Goal: Task Accomplishment & Management: Manage account settings

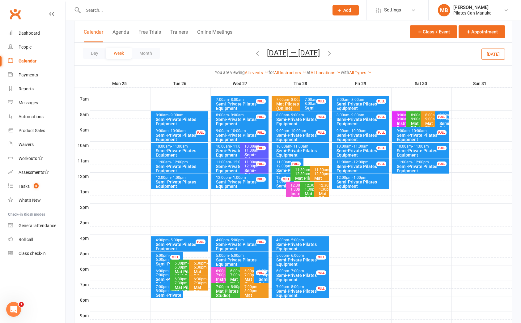
scroll to position [139, 0]
click at [306, 56] on button "Aug 25 — 31 2025" at bounding box center [293, 53] width 53 height 9
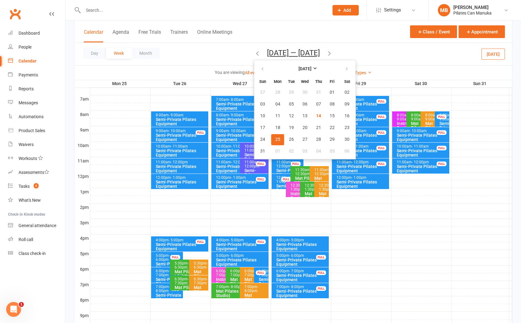
click at [378, 56] on div "Day Week Month Aug 25 — 31 2025 August 2025 Sun Mon Tue Wed Thu Fri Sat 27 28 2…" at bounding box center [294, 54] width 438 height 23
click at [316, 112] on button "14" at bounding box center [318, 115] width 13 height 11
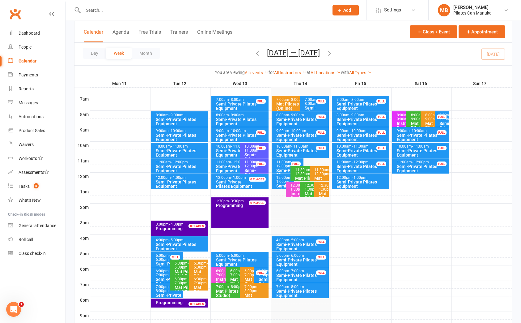
click at [311, 54] on button "Aug 11 — 17 2025" at bounding box center [293, 53] width 53 height 9
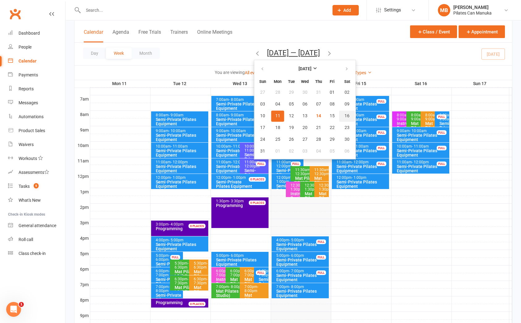
click at [345, 114] on span "16" at bounding box center [347, 116] width 5 height 5
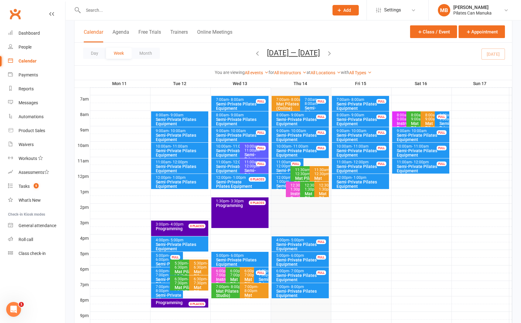
click at [415, 119] on span "- 9:00am" at bounding box center [418, 117] width 14 height 8
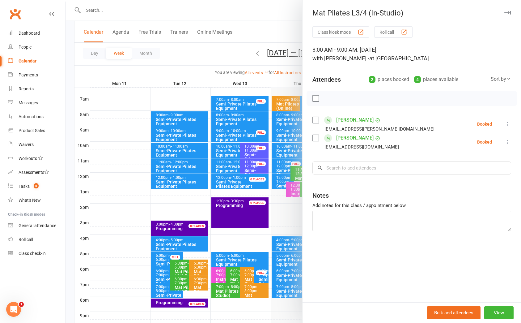
click at [224, 48] on div at bounding box center [294, 161] width 456 height 323
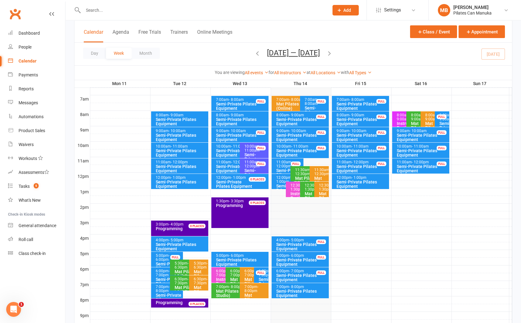
click at [428, 119] on span "- 9:00am" at bounding box center [433, 117] width 14 height 8
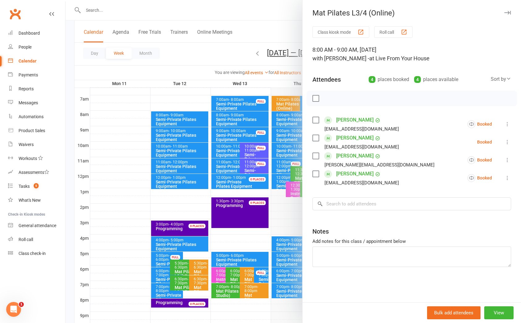
click at [222, 52] on div at bounding box center [294, 161] width 456 height 323
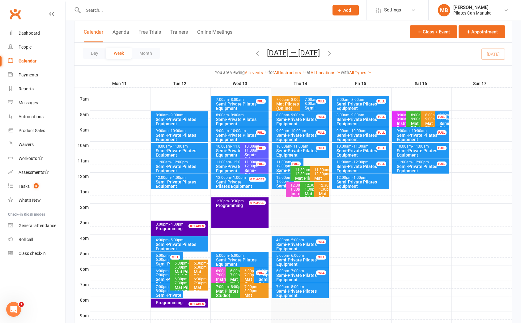
click at [415, 115] on div "8:00am - 9:00am" at bounding box center [419, 117] width 17 height 8
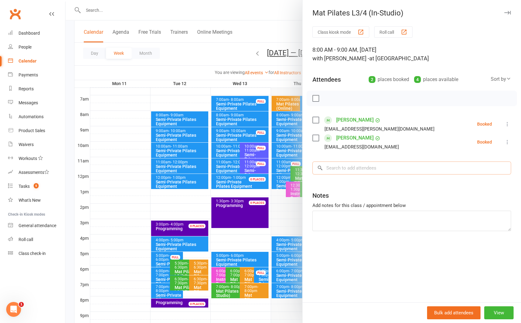
click at [369, 166] on input "search" at bounding box center [412, 167] width 199 height 13
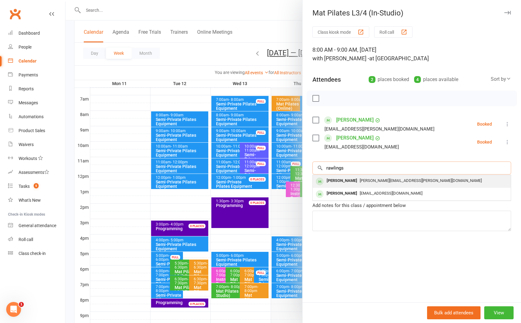
type input "rawlings"
click at [362, 182] on span "[PERSON_NAME][EMAIL_ADDRESS][PERSON_NAME][DOMAIN_NAME]" at bounding box center [421, 180] width 122 height 5
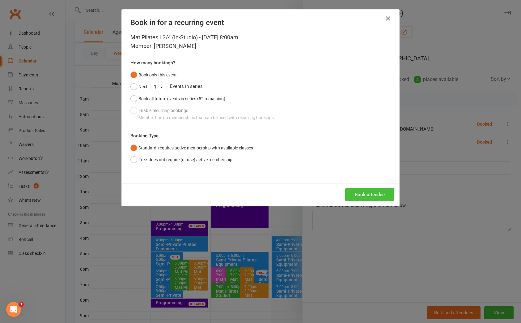
click at [375, 194] on button "Book attendee" at bounding box center [369, 194] width 49 height 13
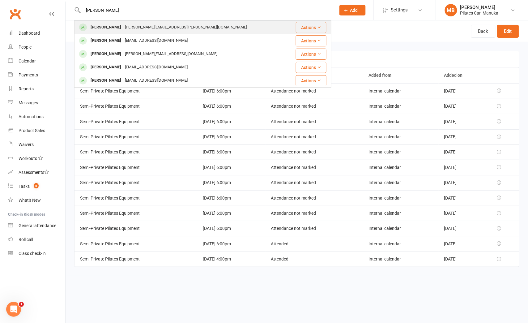
type input "[PERSON_NAME]"
click at [172, 28] on div "[PERSON_NAME][EMAIL_ADDRESS][PERSON_NAME][DOMAIN_NAME]" at bounding box center [186, 27] width 126 height 9
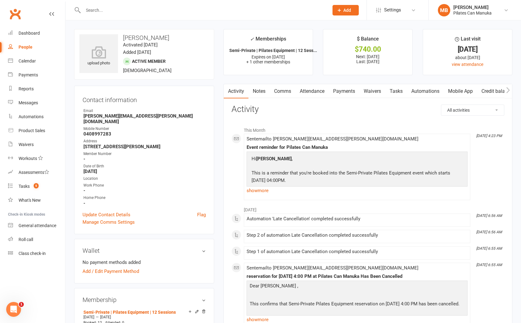
click at [348, 91] on link "Payments" at bounding box center [344, 91] width 31 height 14
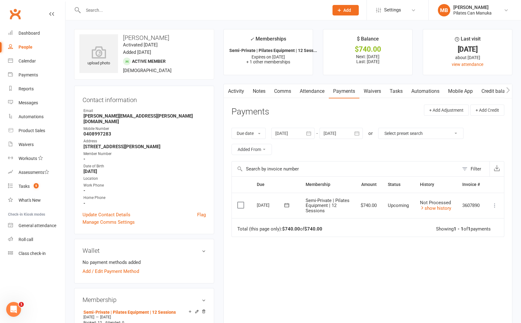
click at [221, 14] on input "text" at bounding box center [202, 10] width 243 height 9
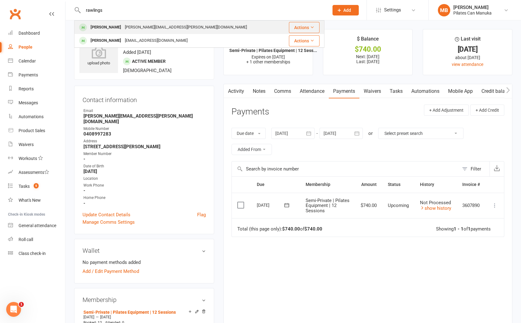
type input "rawlings"
click at [181, 26] on div "[PERSON_NAME] [PERSON_NAME][EMAIL_ADDRESS][PERSON_NAME][DOMAIN_NAME]" at bounding box center [179, 27] width 208 height 13
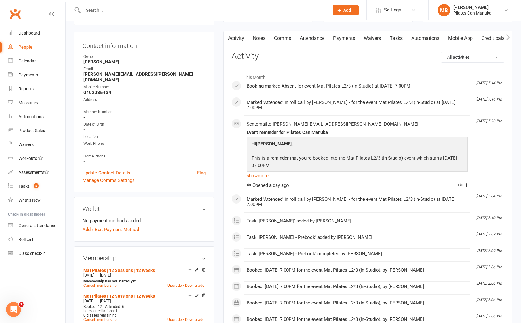
scroll to position [93, 0]
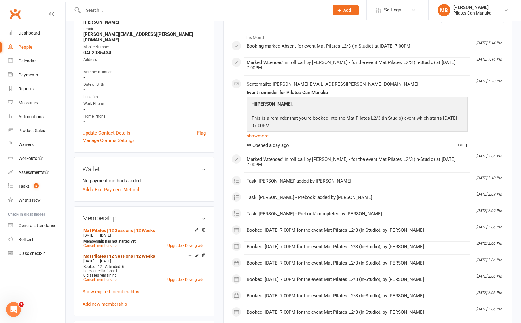
drag, startPoint x: 122, startPoint y: 249, endPoint x: 131, endPoint y: 244, distance: 10.7
click at [122, 254] on link "Mat Pilates | 12 Sessions | 12 Weeks" at bounding box center [119, 256] width 71 height 5
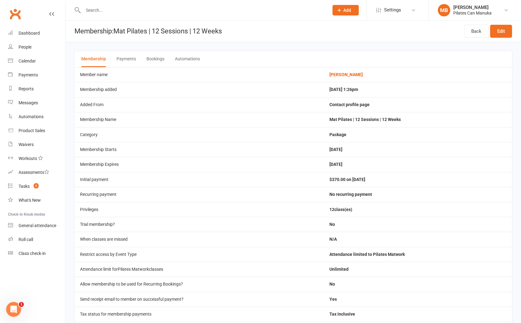
click at [154, 57] on button "Bookings" at bounding box center [156, 59] width 18 height 16
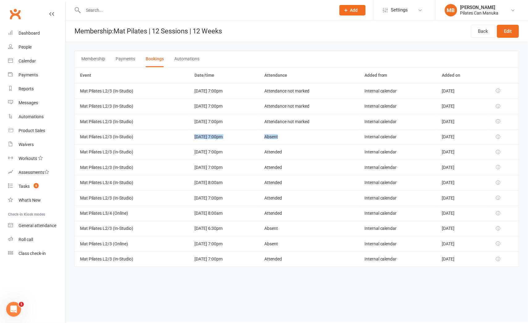
drag, startPoint x: 297, startPoint y: 132, endPoint x: 168, endPoint y: 137, distance: 128.8
click at [168, 137] on tr "Mat Pilates L2/3 (In-Studio) [DATE] 7:00pm Absent Internal calendar [DATE]" at bounding box center [297, 136] width 445 height 15
click at [307, 284] on html "Prospect Member Non-attending contact Class / event Appointment Task Add Settin…" at bounding box center [264, 142] width 528 height 284
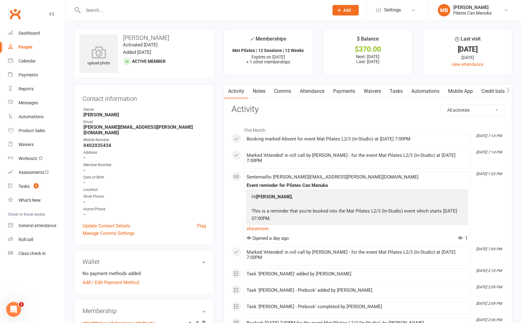
click at [319, 93] on link "Attendance" at bounding box center [312, 91] width 33 height 14
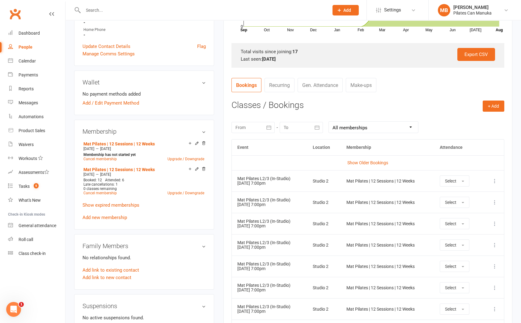
scroll to position [186, 0]
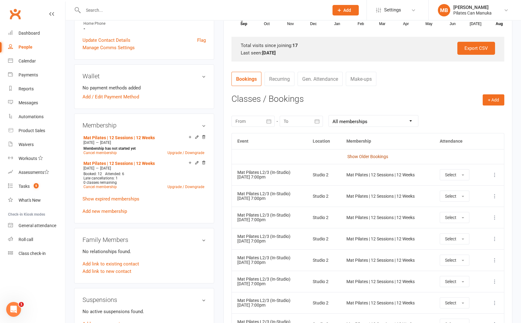
click at [372, 154] on link "Show Older Bookings" at bounding box center [368, 156] width 41 height 5
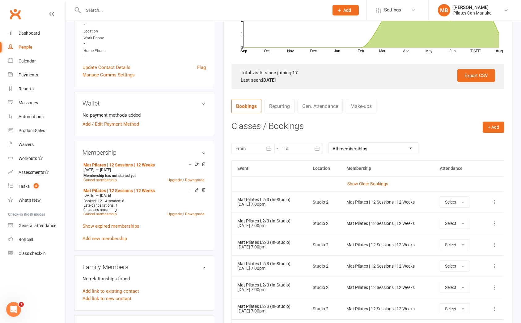
scroll to position [205, 0]
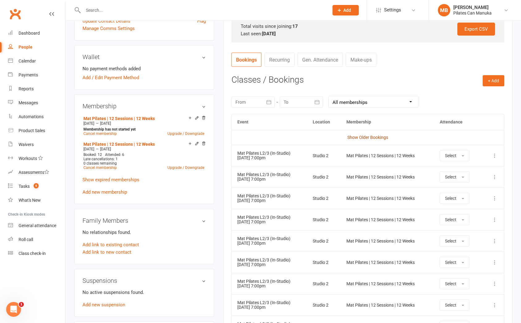
click at [375, 137] on link "Show Older Bookings" at bounding box center [368, 137] width 41 height 5
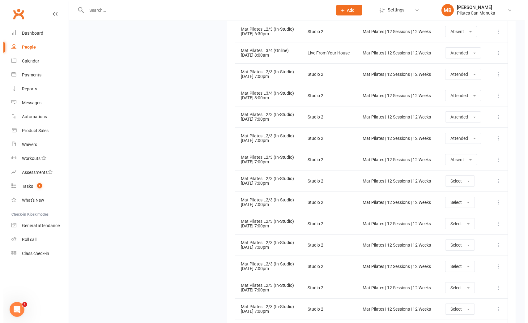
scroll to position [622, 0]
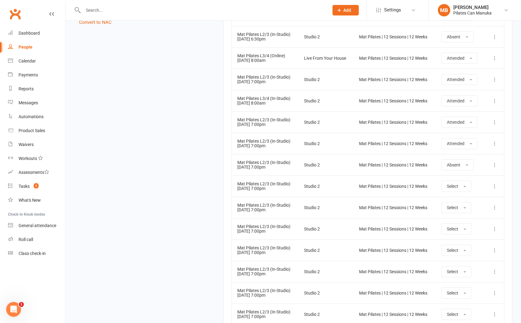
click at [493, 166] on icon at bounding box center [495, 165] width 6 height 6
click at [470, 199] on link "Delete booking" at bounding box center [467, 201] width 61 height 12
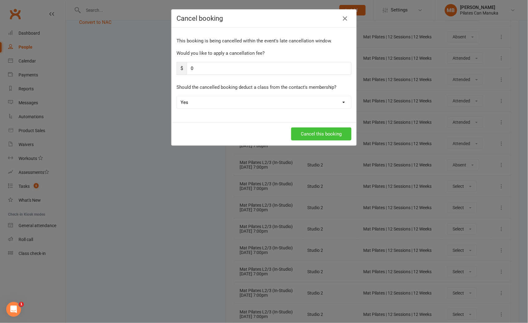
click at [322, 134] on button "Cancel this booking" at bounding box center [321, 133] width 60 height 13
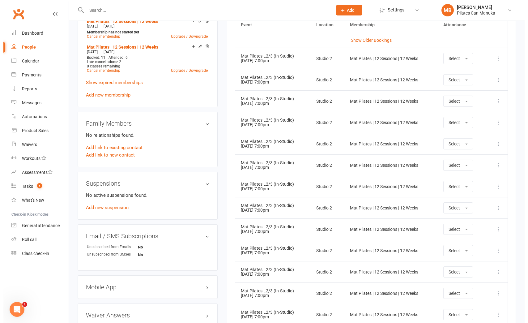
scroll to position [252, 0]
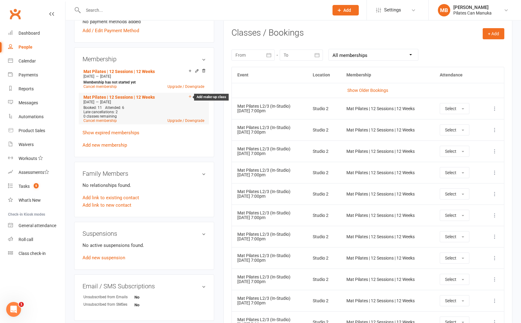
click at [190, 95] on icon at bounding box center [190, 96] width 2 height 2
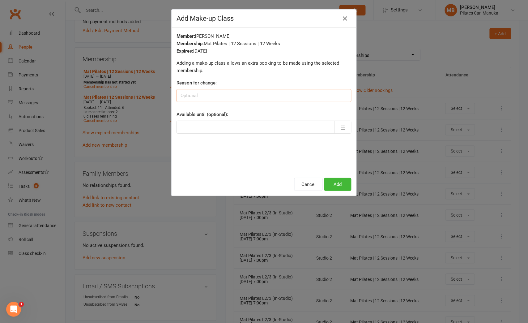
click at [223, 99] on input at bounding box center [264, 95] width 175 height 13
paste input "Late cancelled DD/MM – booked make-up DD/MM"
click at [212, 94] on input "Late cancelled DD/MM – booked make-up DD/MM" at bounding box center [264, 95] width 175 height 13
click at [222, 96] on input "Late cancelled 13/MM – booked make-up DD/MM" at bounding box center [264, 95] width 175 height 13
click at [269, 92] on input "Late cancelled 13/08 – booked make-up DD/MM" at bounding box center [264, 95] width 175 height 13
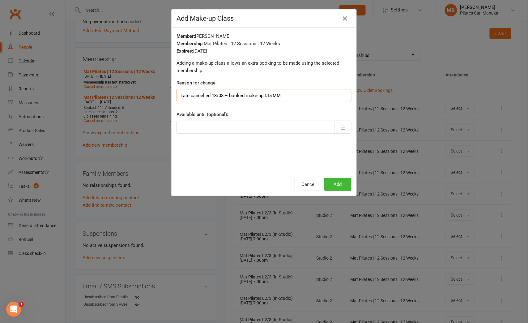
click at [266, 92] on input "Late cancelled 13/08 – booked make-up DD/MM" at bounding box center [264, 95] width 175 height 13
type input "Late cancelled 13/08 – booked make-up 16/08"
drag, startPoint x: 263, startPoint y: 161, endPoint x: 302, endPoint y: 141, distance: 43.9
click at [263, 161] on div "Member: [PERSON_NAME] Membership: Mat Pilates | 12 Sessions | 12 Weeks Expires:…" at bounding box center [264, 100] width 185 height 145
click at [342, 126] on icon "button" at bounding box center [343, 127] width 6 height 6
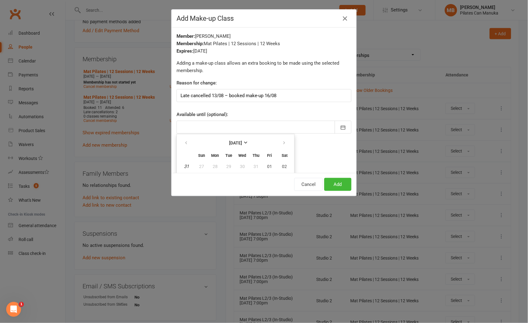
scroll to position [56, 0]
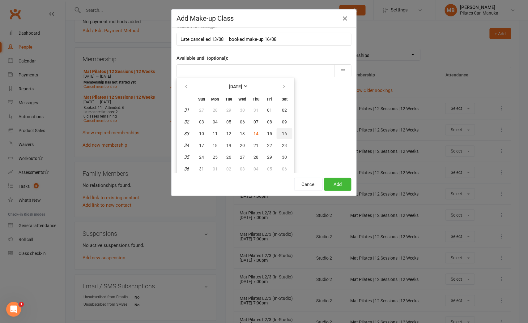
click at [282, 133] on span "16" at bounding box center [284, 133] width 5 height 5
type input "[DATE]"
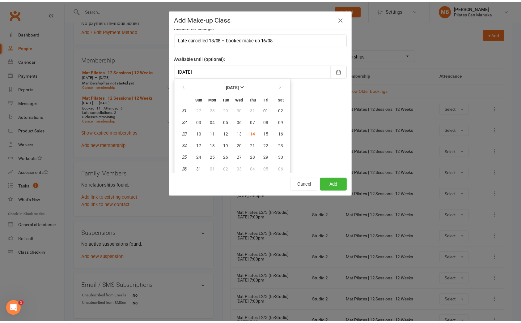
scroll to position [0, 0]
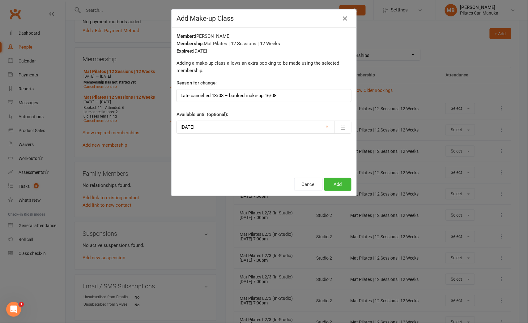
click at [243, 154] on div "Member: [PERSON_NAME] Membership: Mat Pilates | 12 Sessions | 12 Weeks Expires:…" at bounding box center [264, 100] width 185 height 145
click at [338, 187] on button "Add" at bounding box center [337, 184] width 27 height 13
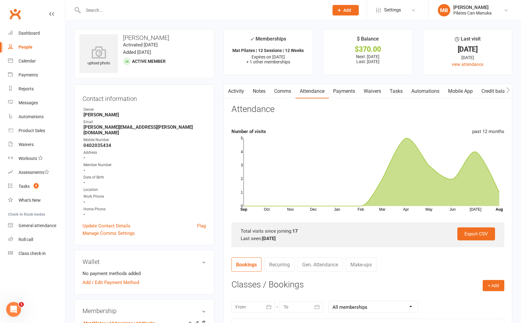
click at [261, 92] on link "Notes" at bounding box center [259, 91] width 21 height 14
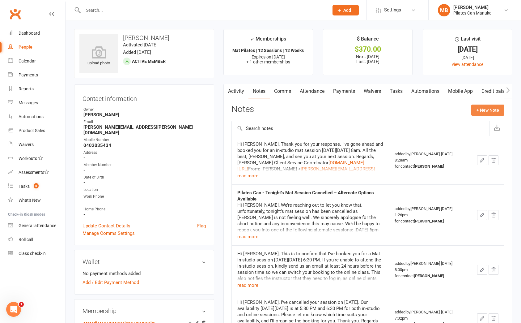
click at [498, 112] on button "+ New Note" at bounding box center [488, 110] width 33 height 11
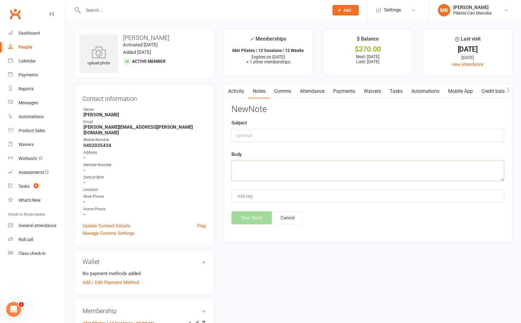
click at [266, 166] on textarea at bounding box center [368, 171] width 273 height 20
paste textarea "Hi [PERSON_NAME], I'm sorry to hear that you're feeling unwell last night. I'm …"
type textarea "Hi [PERSON_NAME], I'm sorry to hear that you're feeling unwell last night. I'm …"
click at [252, 217] on button "Save Note" at bounding box center [252, 217] width 41 height 13
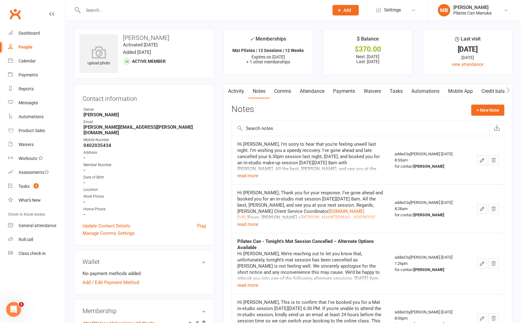
click at [157, 12] on input "text" at bounding box center [202, 10] width 243 height 9
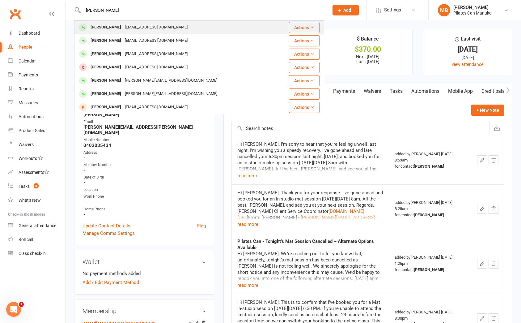
type input "[PERSON_NAME]"
click at [166, 25] on div "[PERSON_NAME] [EMAIL_ADDRESS][DOMAIN_NAME]" at bounding box center [179, 27] width 208 height 13
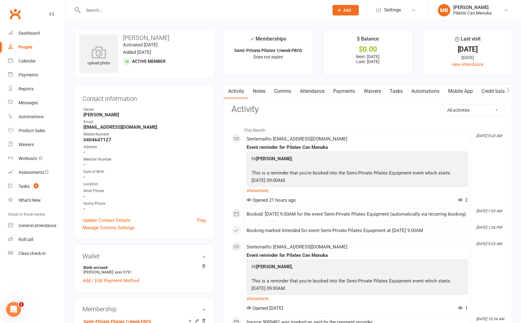
click at [305, 92] on link "Attendance" at bounding box center [312, 91] width 33 height 14
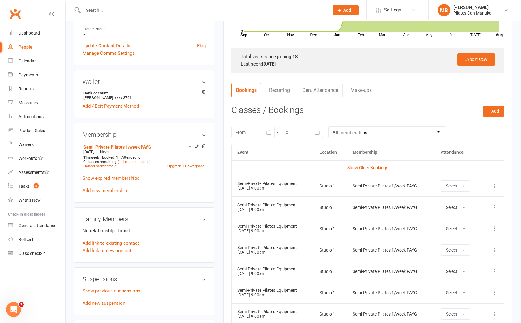
scroll to position [186, 0]
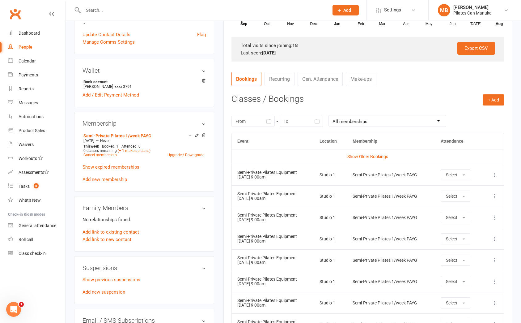
click at [495, 173] on icon at bounding box center [495, 175] width 6 height 6
click at [470, 208] on link "Remove booking" at bounding box center [467, 211] width 61 height 12
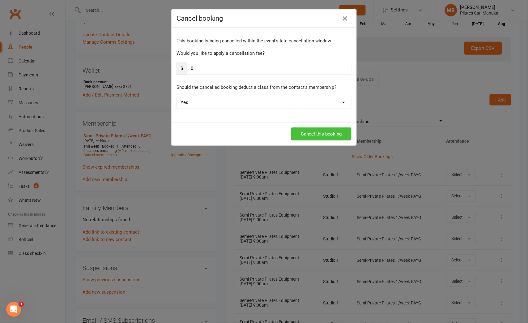
click at [320, 134] on button "Cancel this booking" at bounding box center [321, 133] width 60 height 13
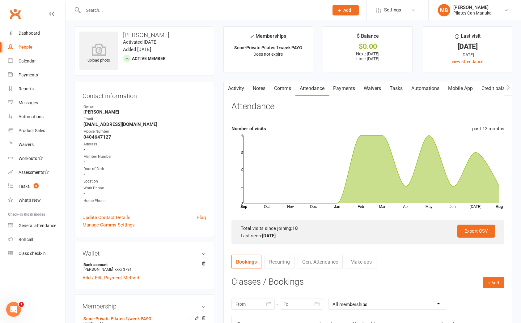
scroll to position [0, 0]
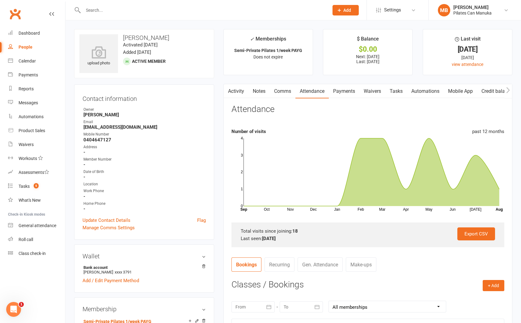
click at [244, 91] on link "Activity" at bounding box center [236, 91] width 25 height 14
